Goal: Transaction & Acquisition: Purchase product/service

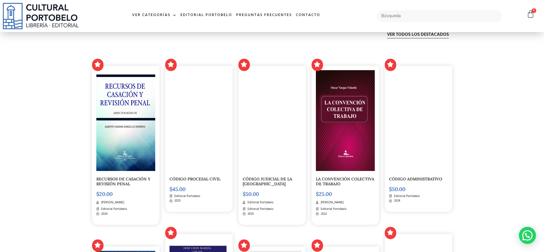
scroll to position [1257, 0]
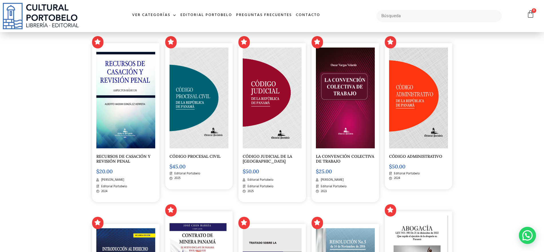
click at [210, 85] on img at bounding box center [198, 97] width 59 height 101
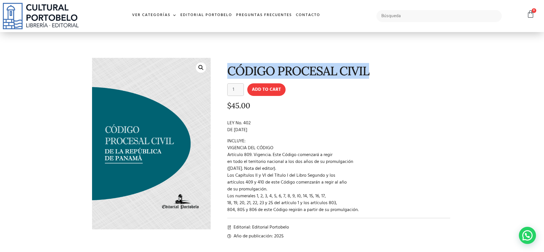
drag, startPoint x: 376, startPoint y: 73, endPoint x: 229, endPoint y: 76, distance: 146.9
click at [229, 76] on h1 "CÓDIGO PROCESAL CIVIL" at bounding box center [338, 70] width 223 height 13
copy h1 "CÓDIGO PROCESAL CIVIL"
